Goal: Task Accomplishment & Management: Manage account settings

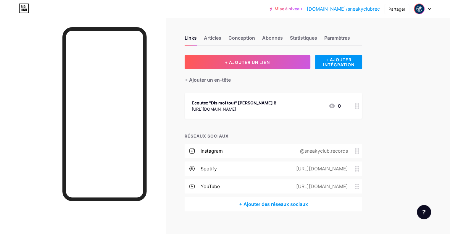
click at [421, 8] on img at bounding box center [418, 8] width 9 height 9
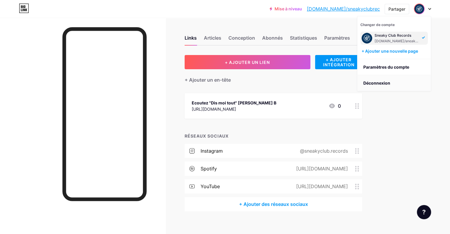
click at [375, 80] on font "Déconnexion" at bounding box center [376, 82] width 27 height 5
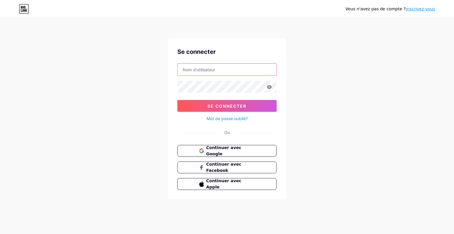
click at [233, 71] on input "text" at bounding box center [227, 70] width 99 height 12
type input "Foxolufsen"
click at [271, 88] on icon at bounding box center [269, 87] width 5 height 4
click at [268, 86] on icon at bounding box center [269, 87] width 5 height 4
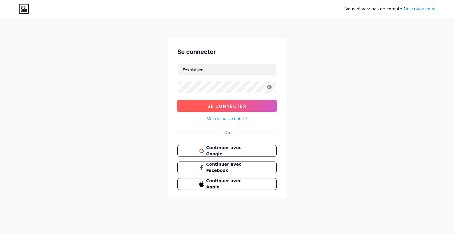
click at [241, 106] on font "Se connecter" at bounding box center [227, 106] width 39 height 5
